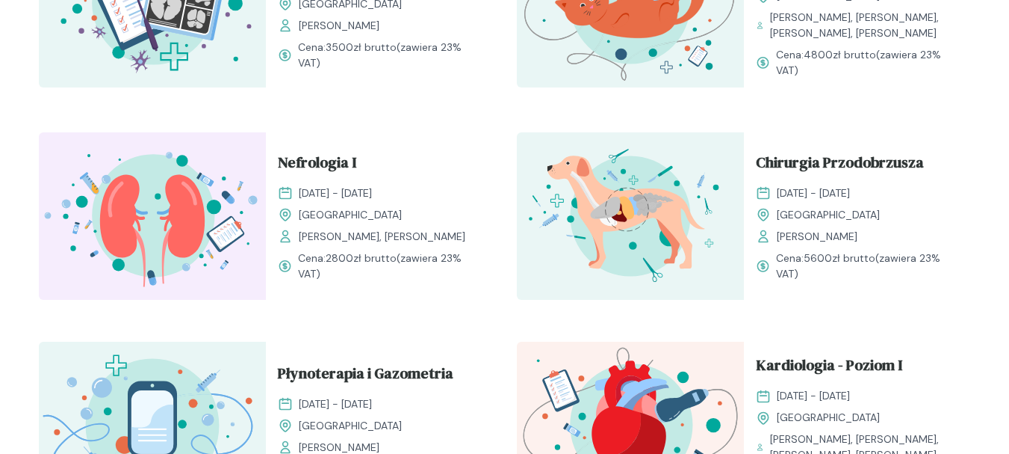
scroll to position [1248, 0]
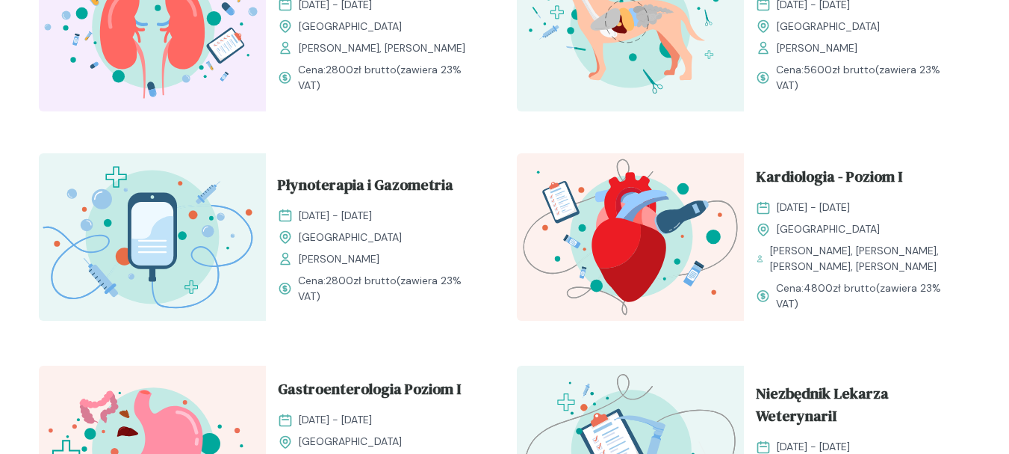
click at [971, 256] on html "Szkolenia Prowadzący Rozwijaj swoją pasję do medycyny weterynaryjnej Oferujemy …" at bounding box center [504, 33] width 1009 height 2562
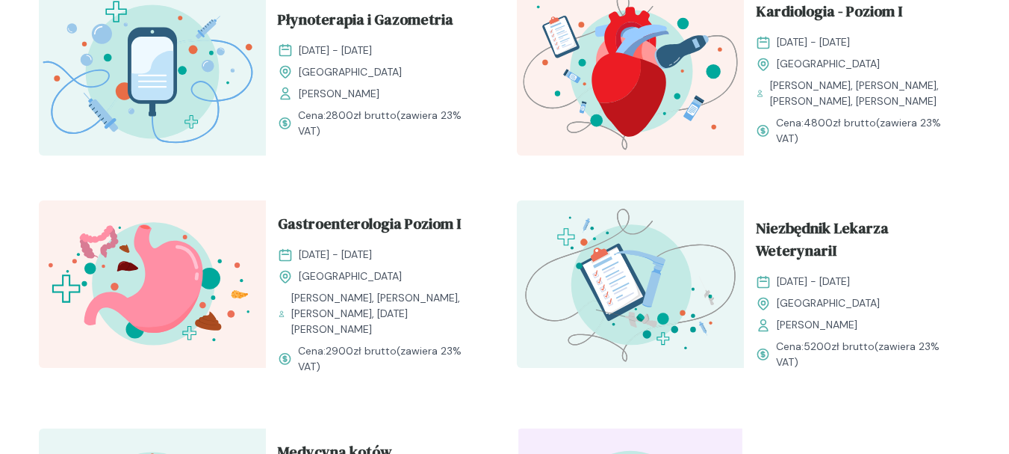
scroll to position [1417, 0]
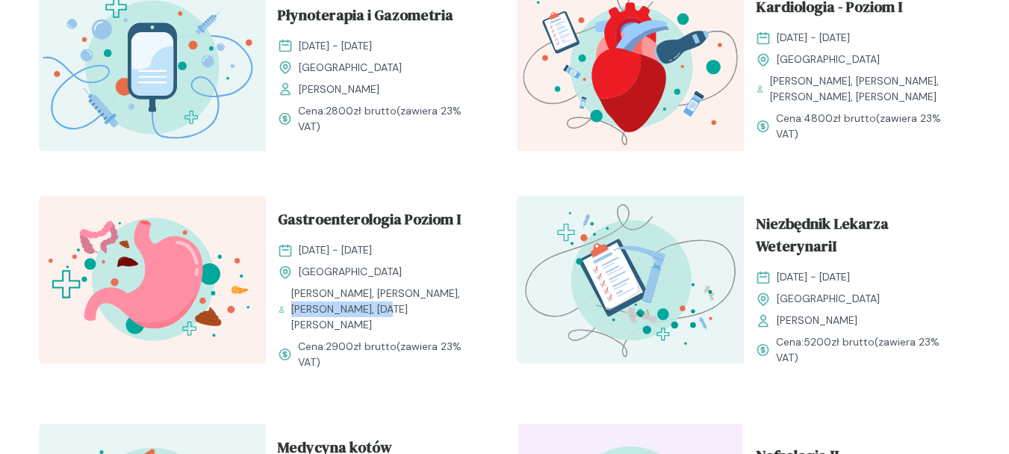
drag, startPoint x: 428, startPoint y: 314, endPoint x: 342, endPoint y: 333, distance: 87.9
click at [342, 333] on span "Lidia Nosal, Agata Drewniak, Angelika Gałkiewicz, Pola Borusewicz" at bounding box center [386, 308] width 190 height 47
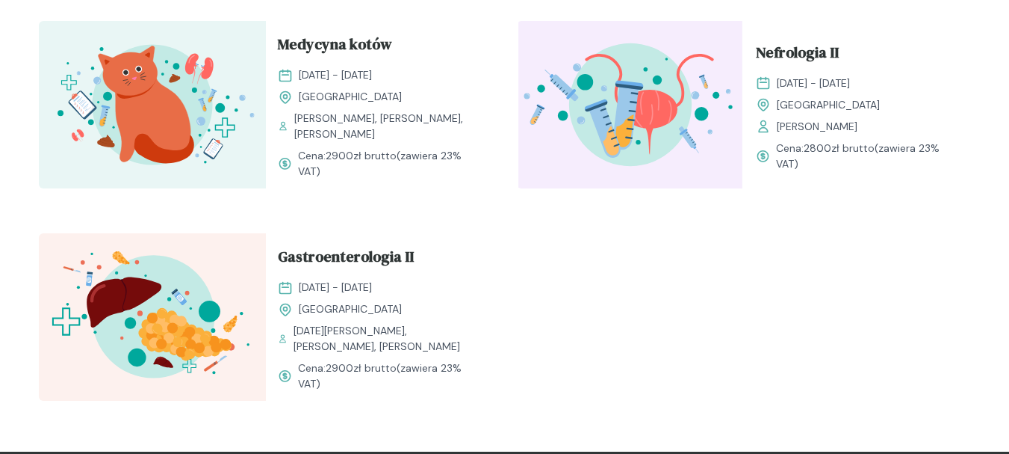
scroll to position [1834, 0]
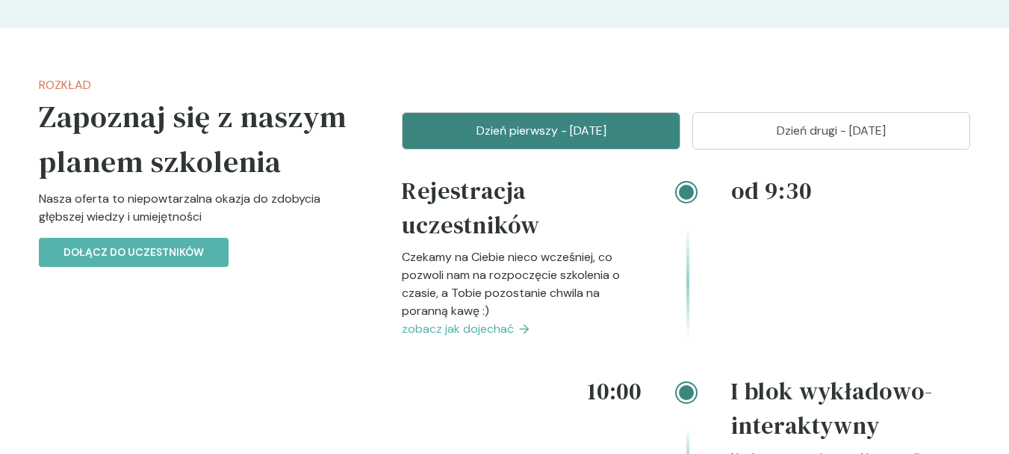
scroll to position [1849, 0]
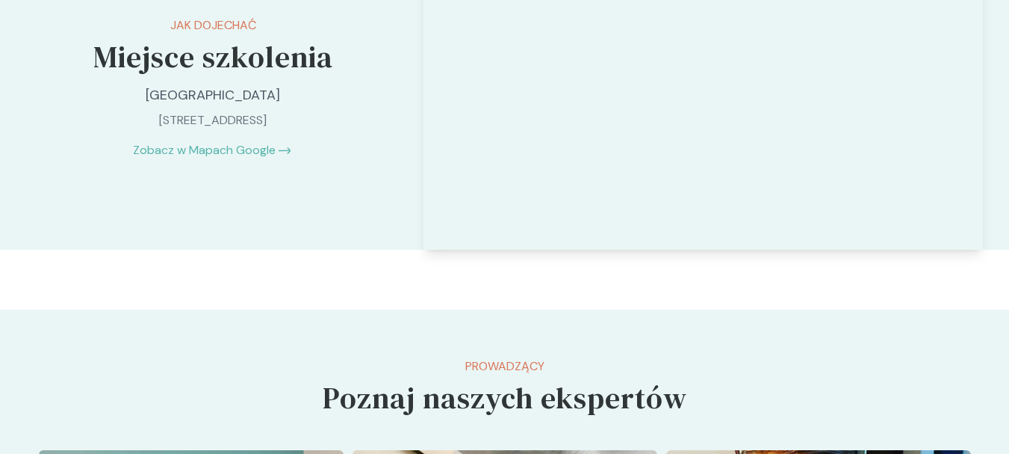
scroll to position [3334, 0]
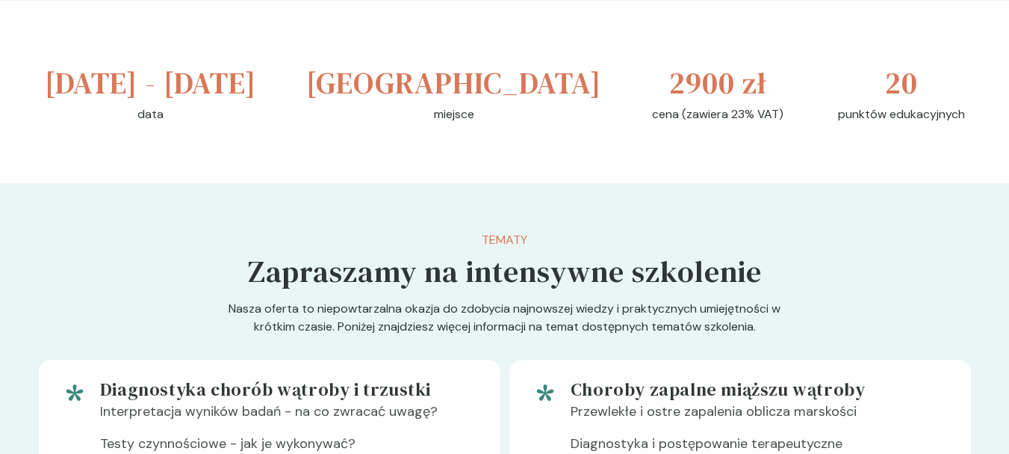
scroll to position [580, 0]
